Goal: Task Accomplishment & Management: Use online tool/utility

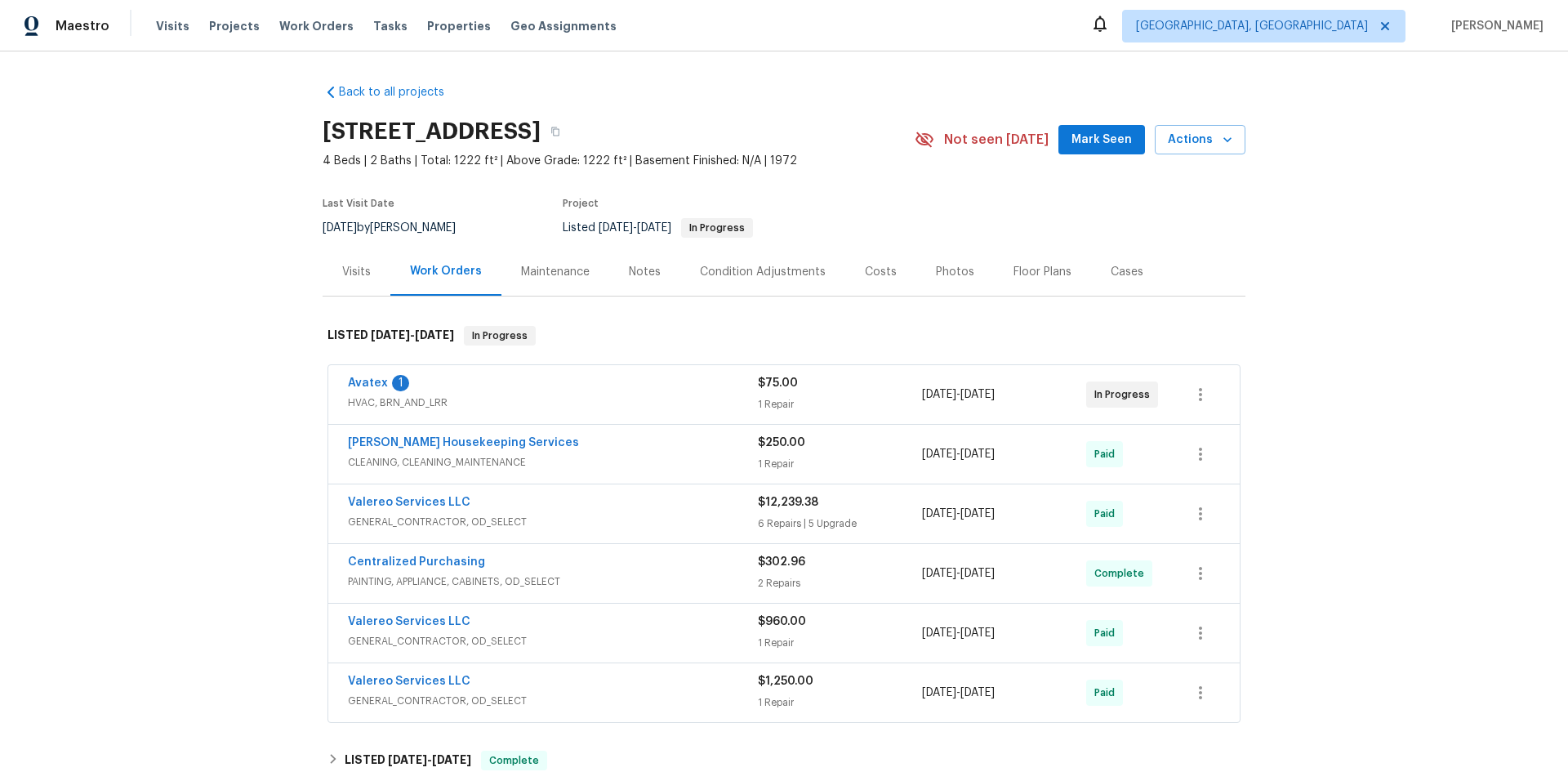
click at [353, 278] on div "Visits" at bounding box center [357, 271] width 29 height 16
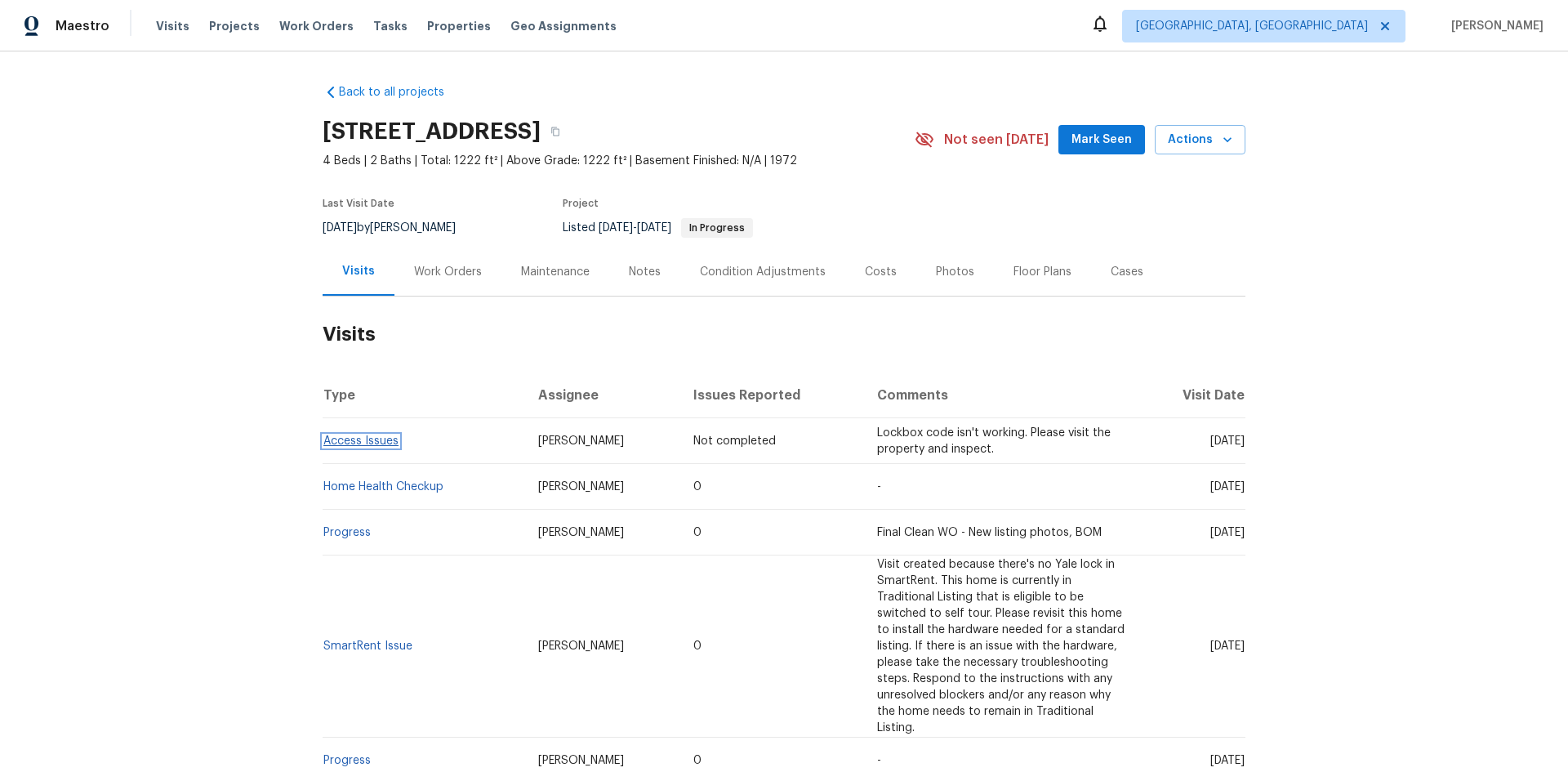
click at [370, 445] on link "Access Issues" at bounding box center [361, 441] width 75 height 11
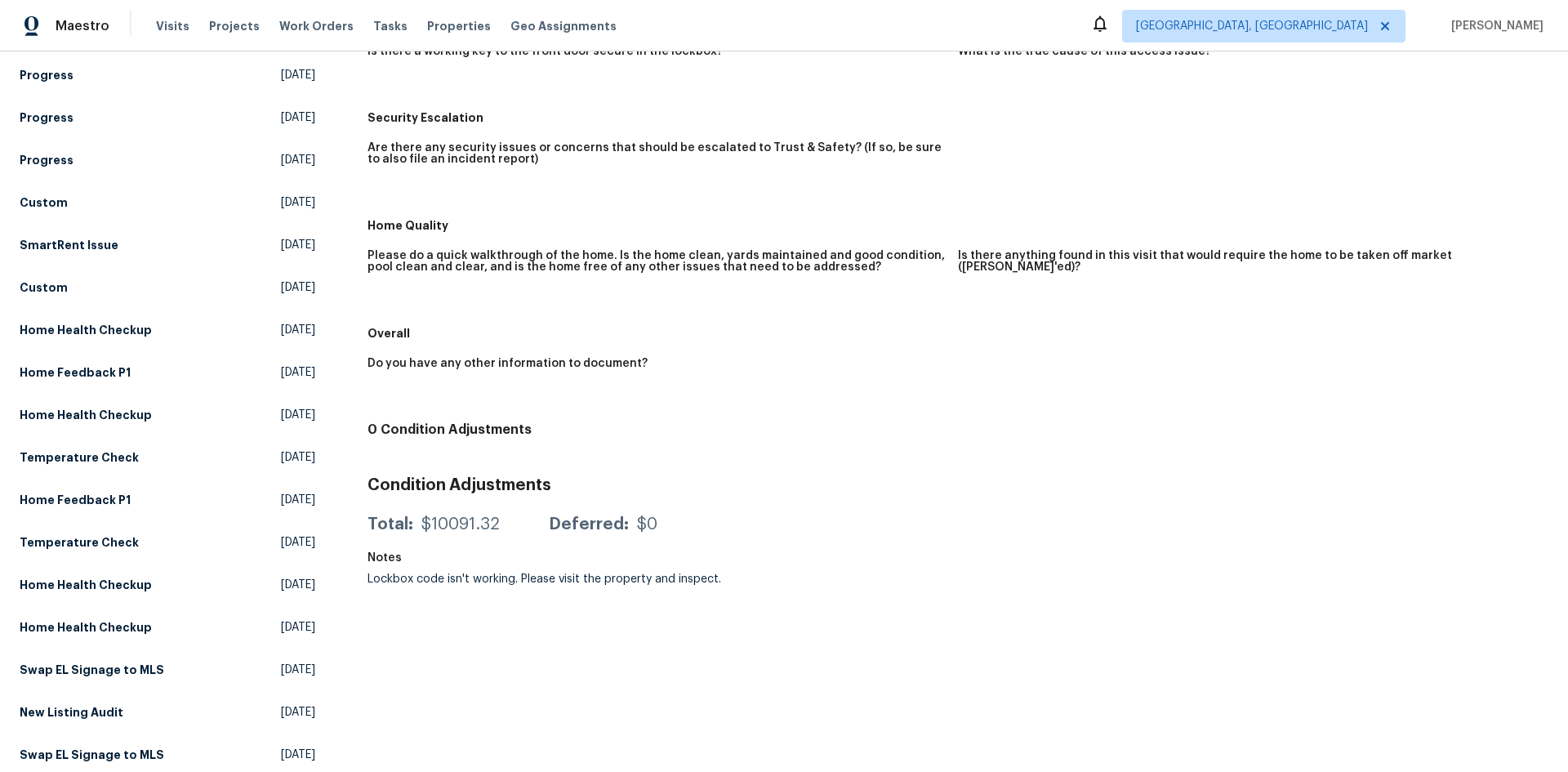
scroll to position [327, 0]
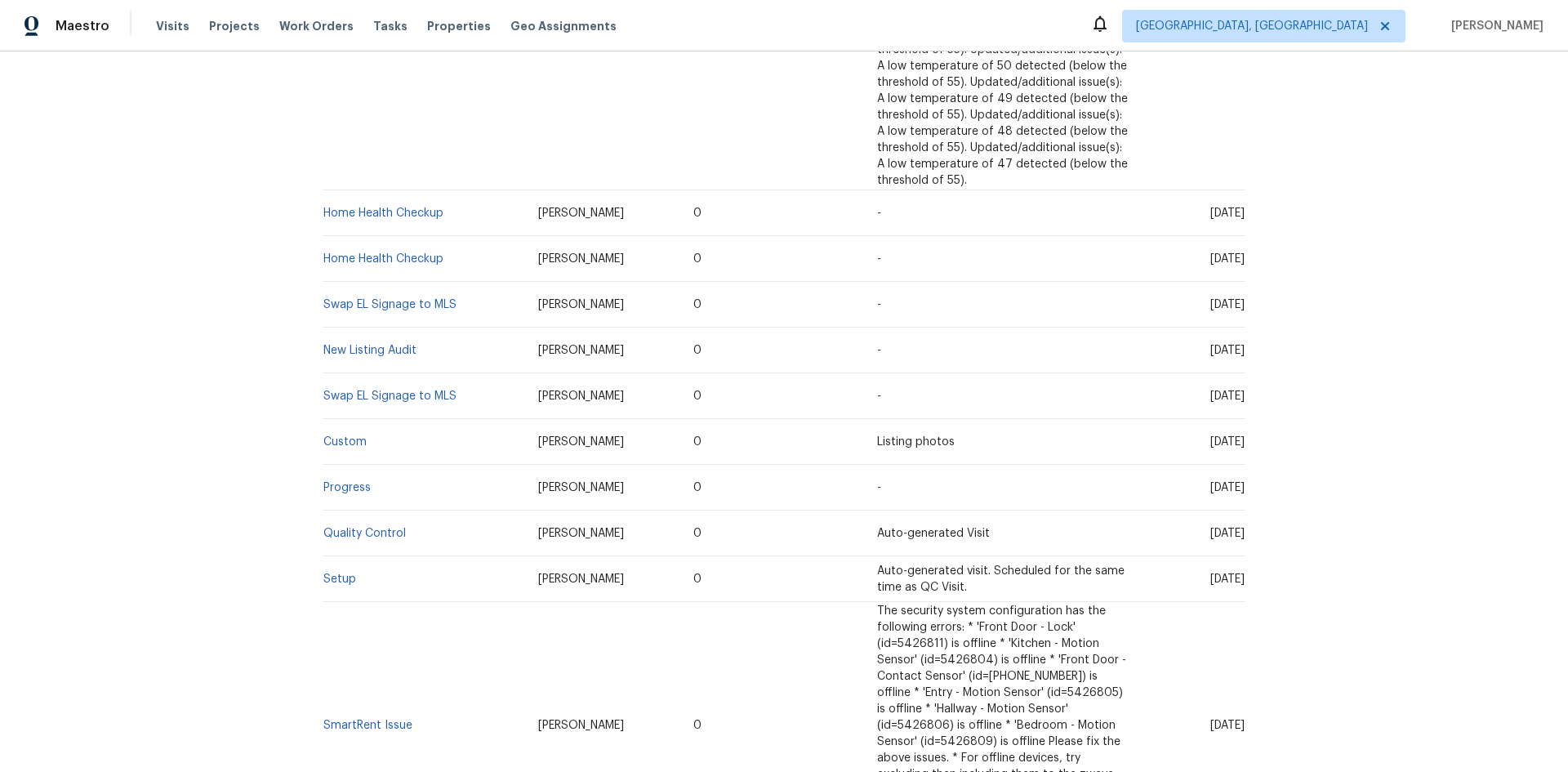
scroll to position [1774, 0]
click at [335, 578] on link "Setup" at bounding box center [340, 583] width 33 height 11
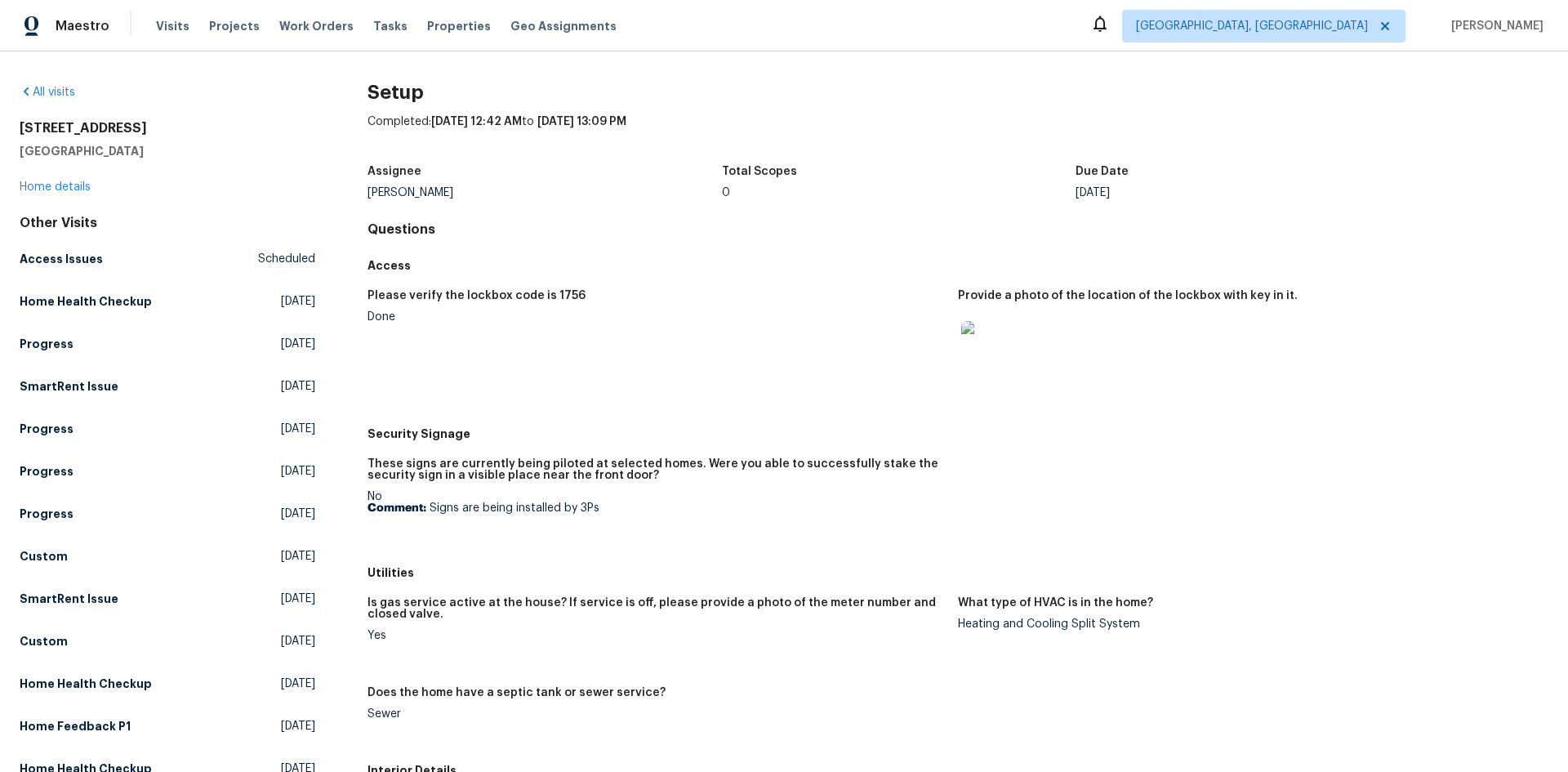
click at [970, 341] on img at bounding box center [988, 347] width 53 height 53
